Goal: Find specific page/section: Find specific page/section

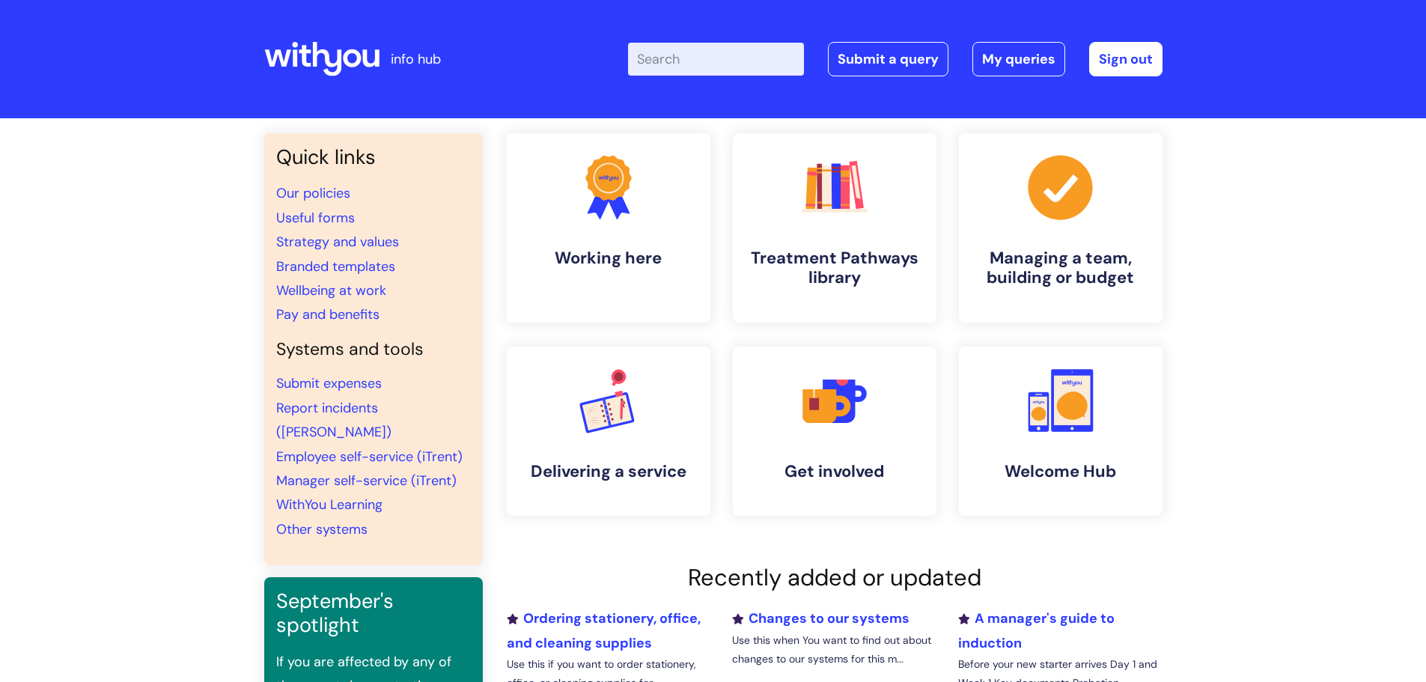
click at [697, 74] on input "Enter your search term here..." at bounding box center [716, 59] width 176 height 33
type input "brand centre"
click button "Search" at bounding box center [0, 0] width 0 height 0
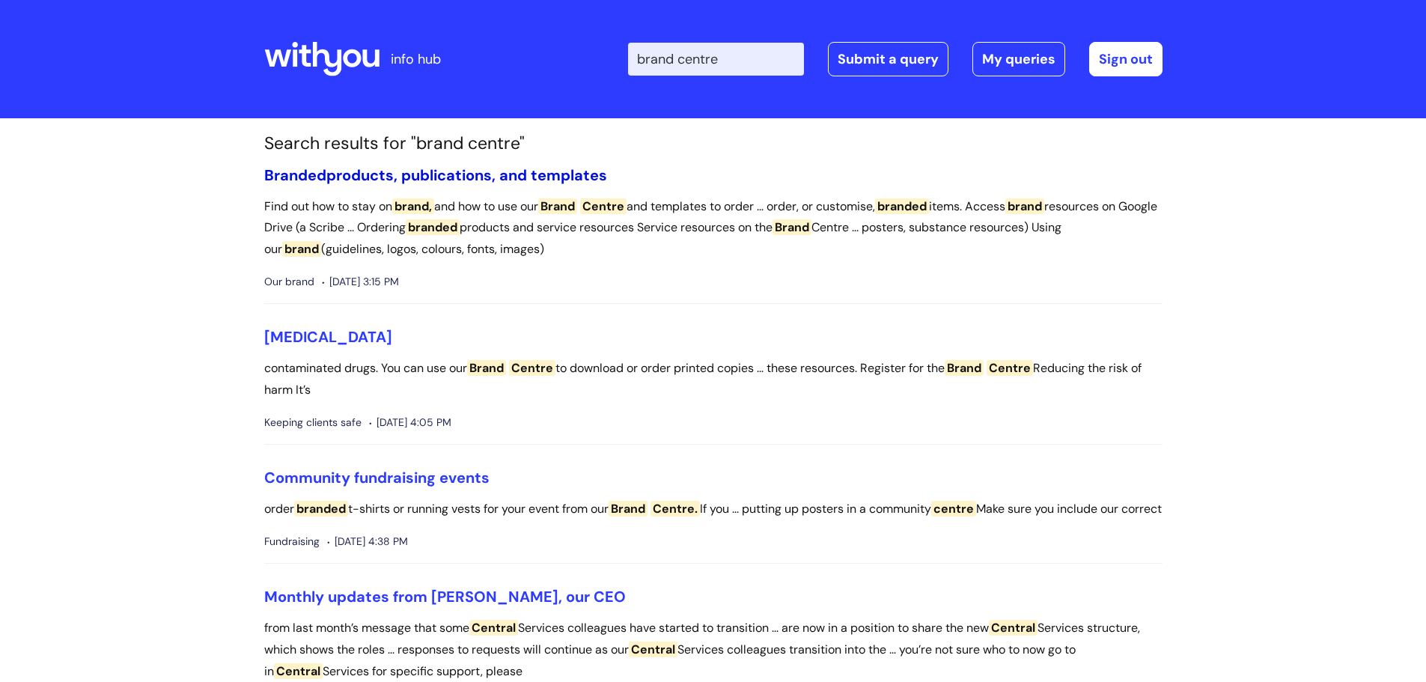
click at [348, 174] on link "Branded products, publications, and templates" at bounding box center [435, 174] width 343 height 19
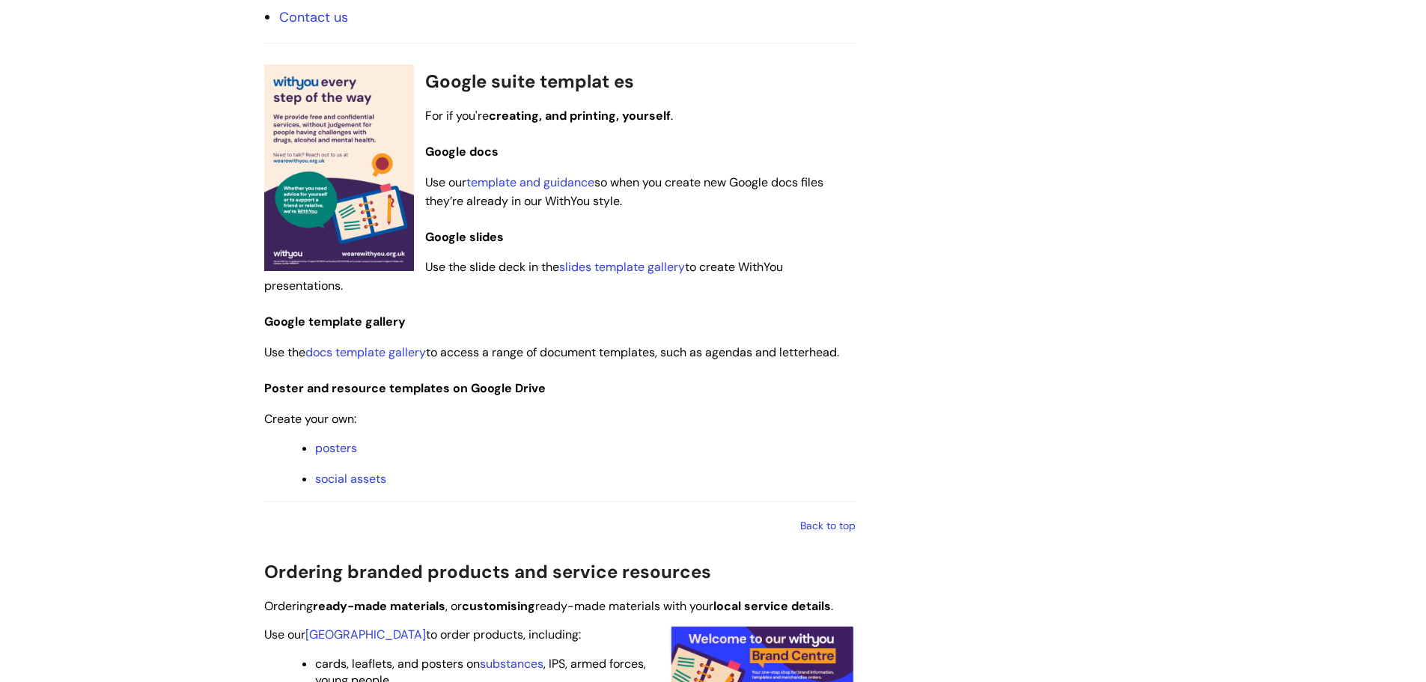
scroll to position [1272, 0]
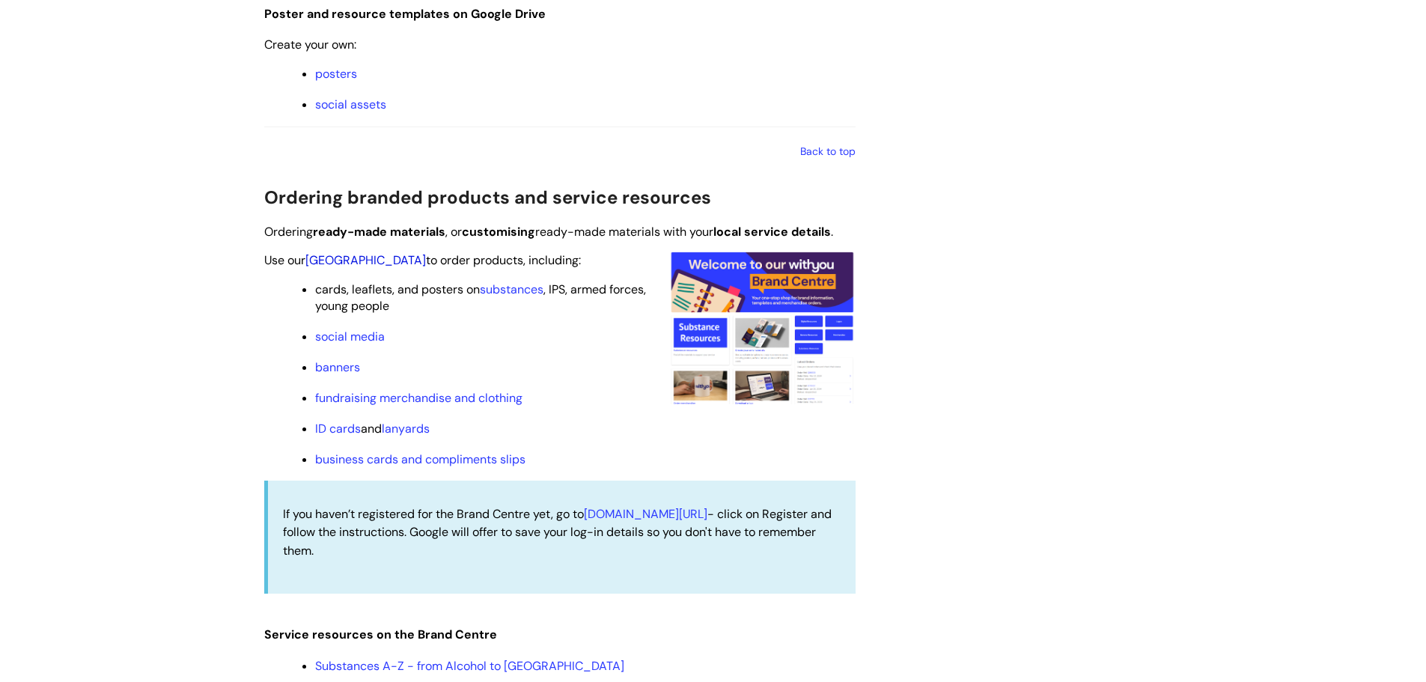
click at [355, 256] on link "[GEOGRAPHIC_DATA]" at bounding box center [365, 260] width 120 height 16
